Goal: Check status: Check status

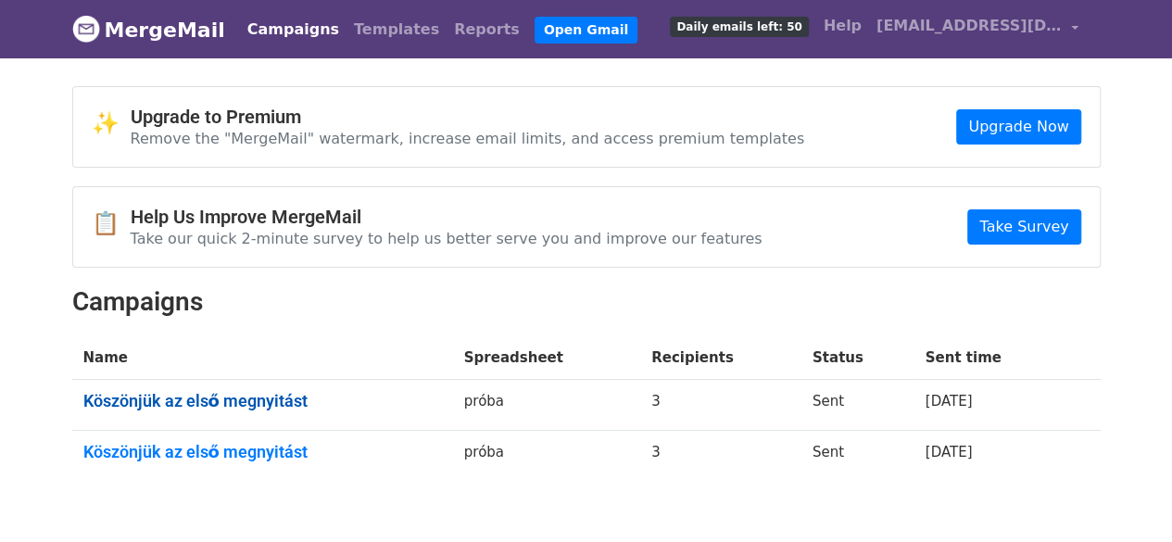
click at [278, 394] on link "Köszönjük az első megnyitást" at bounding box center [262, 401] width 359 height 20
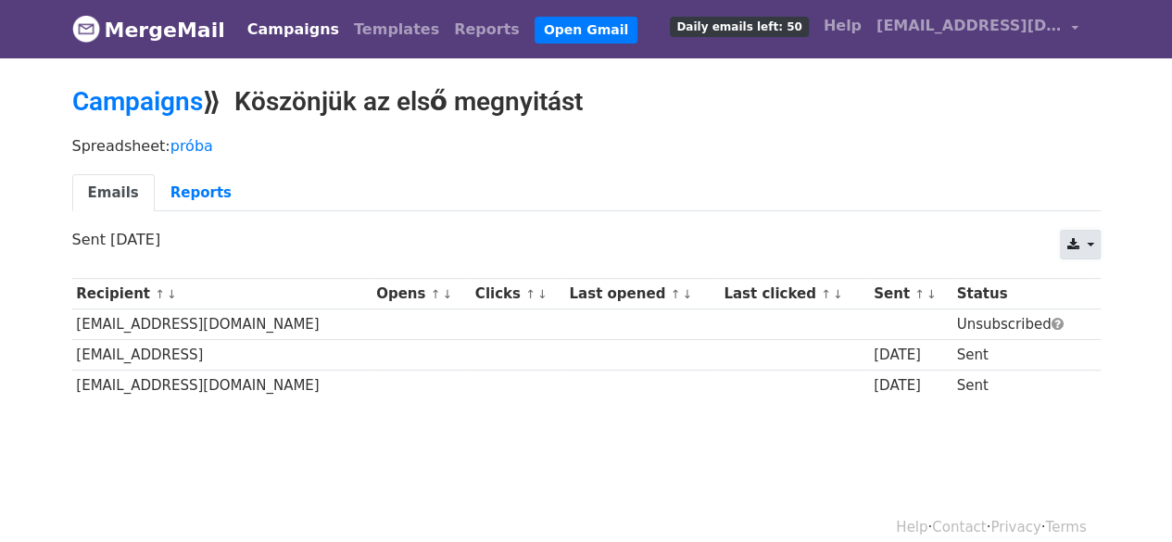
click at [1092, 241] on link at bounding box center [1080, 245] width 40 height 30
click at [201, 188] on link "Reports" at bounding box center [201, 193] width 93 height 38
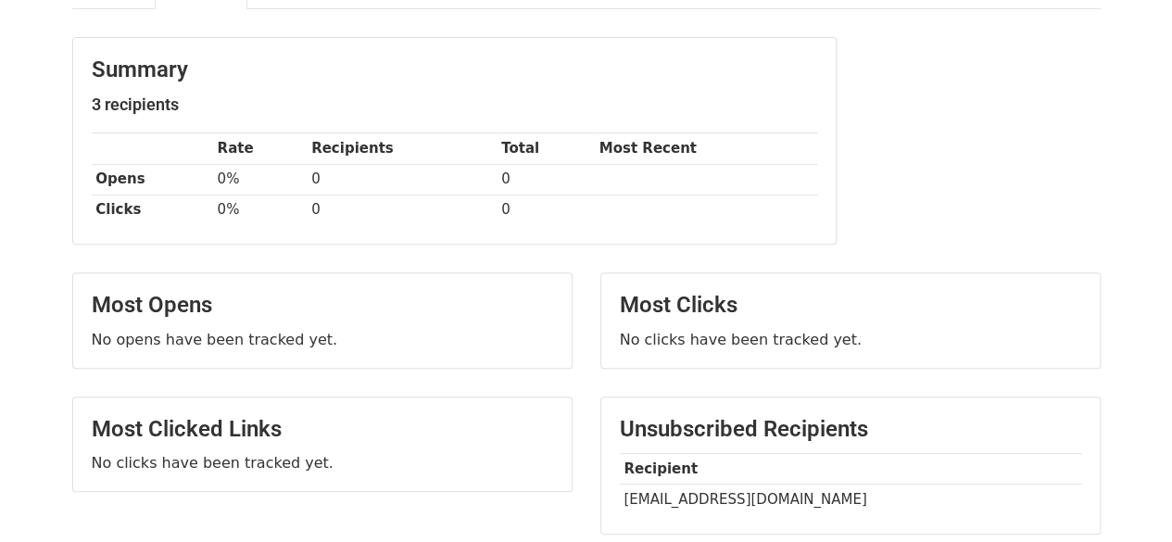
scroll to position [222, 0]
